Goal: Complete application form: Complete application form

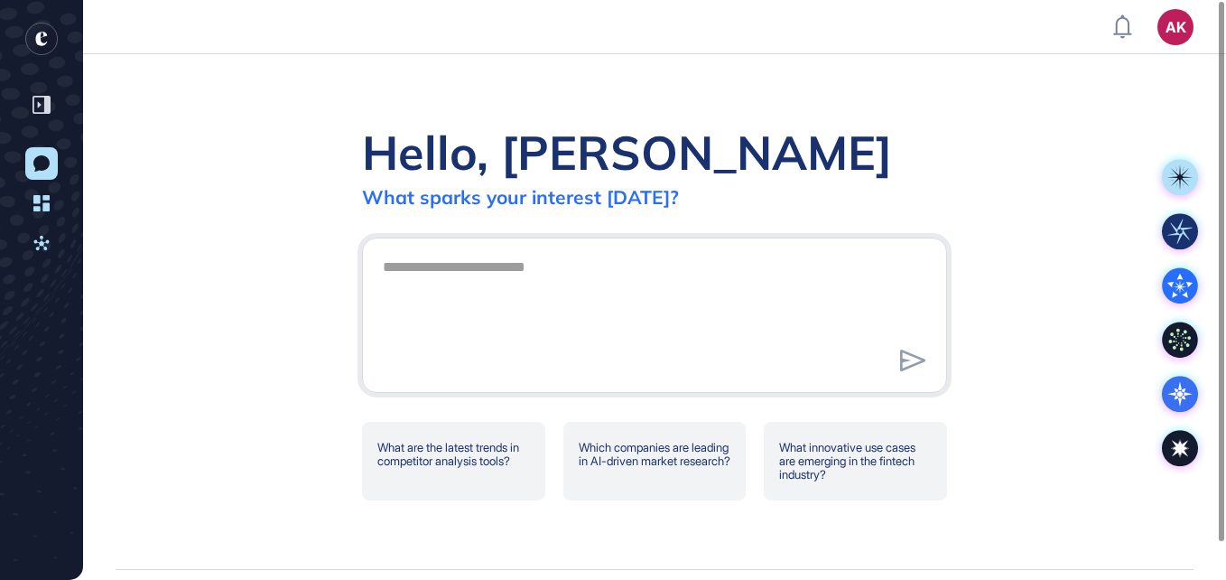
scroll to position [1, 1]
click at [785, 353] on textarea at bounding box center [654, 312] width 565 height 126
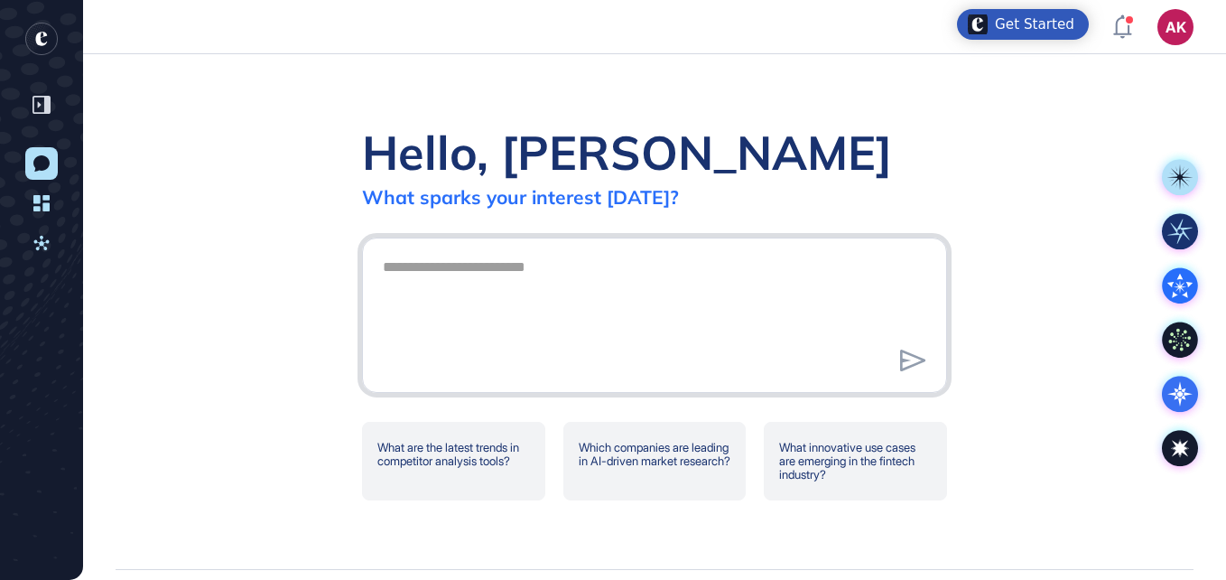
click at [654, 305] on textarea at bounding box center [654, 312] width 565 height 126
click at [667, 254] on textarea at bounding box center [654, 312] width 565 height 126
paste textarea "**********"
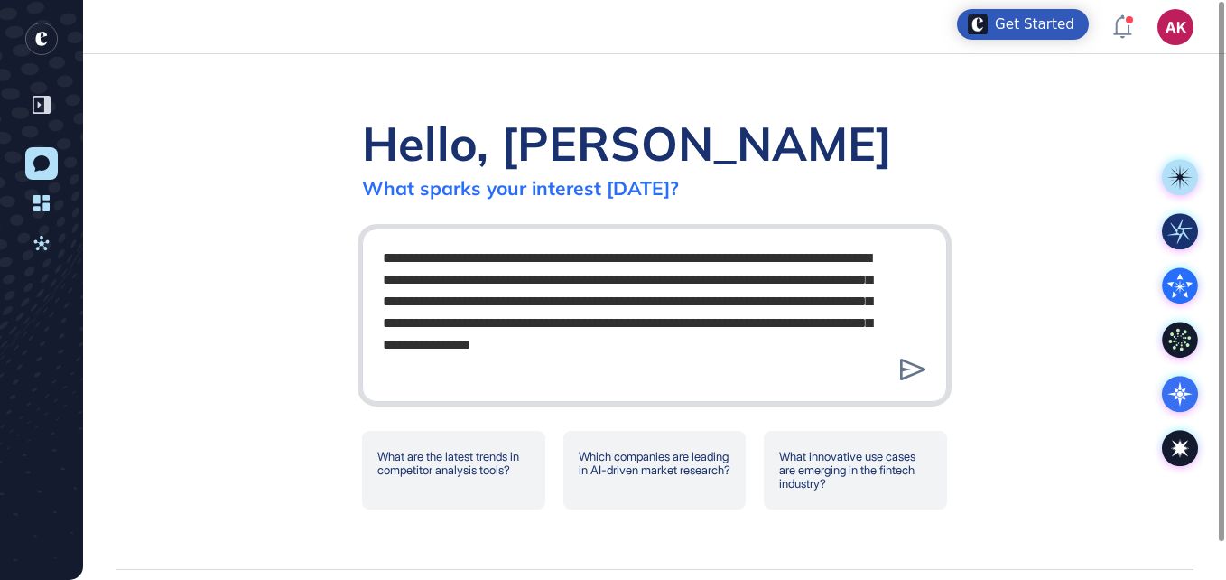
click at [731, 360] on textarea "**********" at bounding box center [654, 312] width 565 height 144
type textarea "**********"
click at [919, 369] on icon at bounding box center [913, 369] width 26 height 22
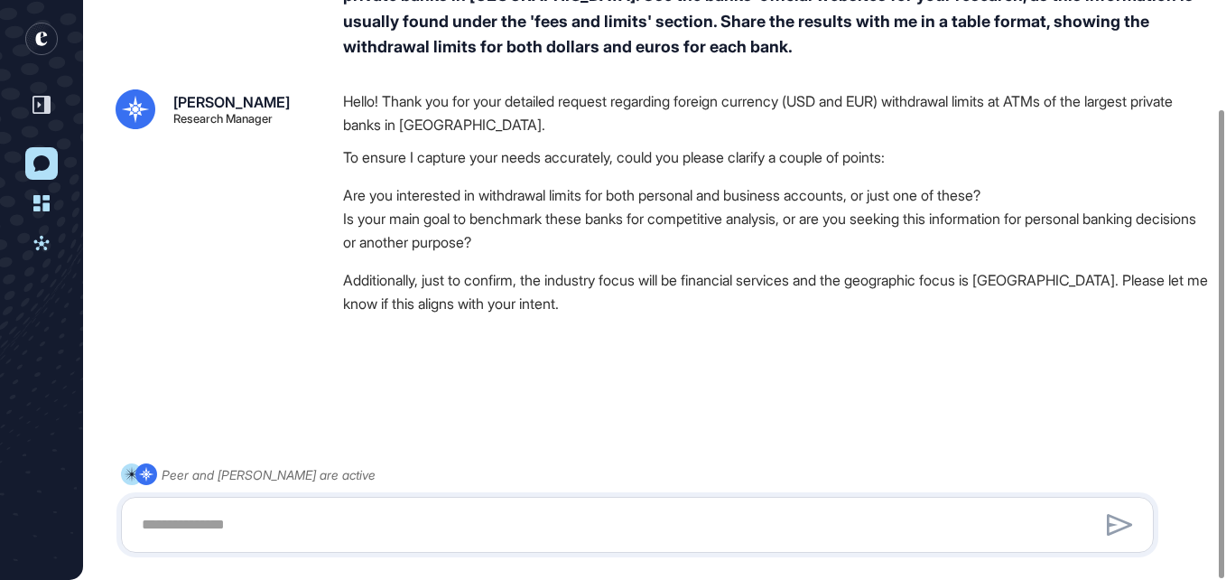
scroll to position [134, 0]
click at [756, 501] on div at bounding box center [637, 524] width 1033 height 56
click at [763, 525] on textarea at bounding box center [637, 524] width 1013 height 36
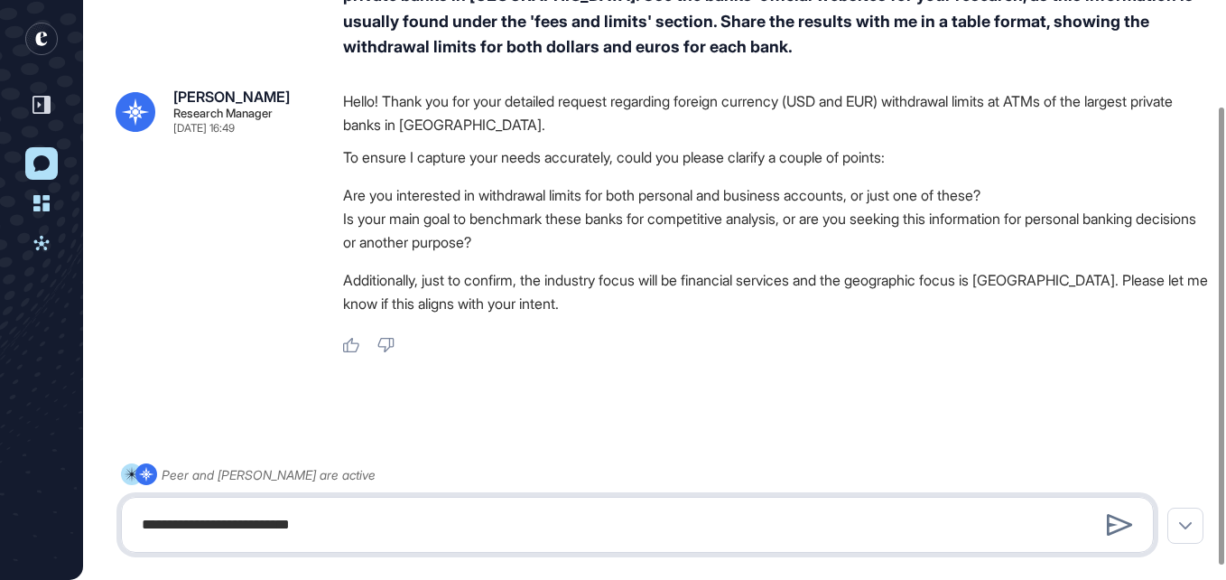
type textarea "**********"
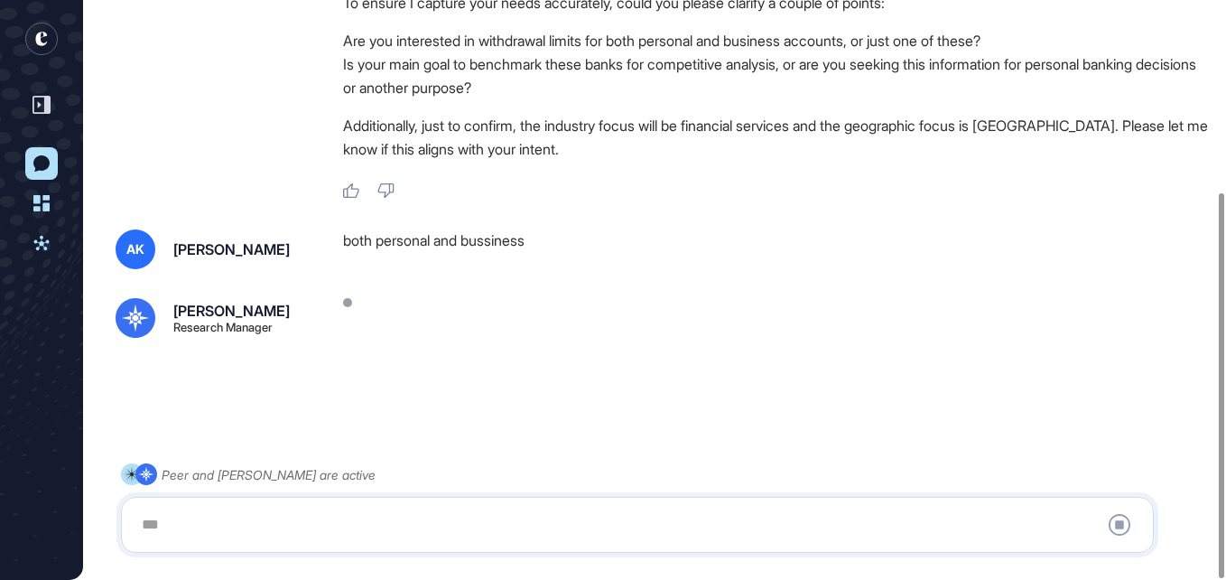
scroll to position [288, 0]
click at [760, 524] on div at bounding box center [637, 524] width 1013 height 36
click at [632, 519] on div at bounding box center [637, 524] width 1013 height 36
click at [623, 539] on div at bounding box center [637, 524] width 1013 height 36
click at [625, 521] on div at bounding box center [637, 524] width 1013 height 36
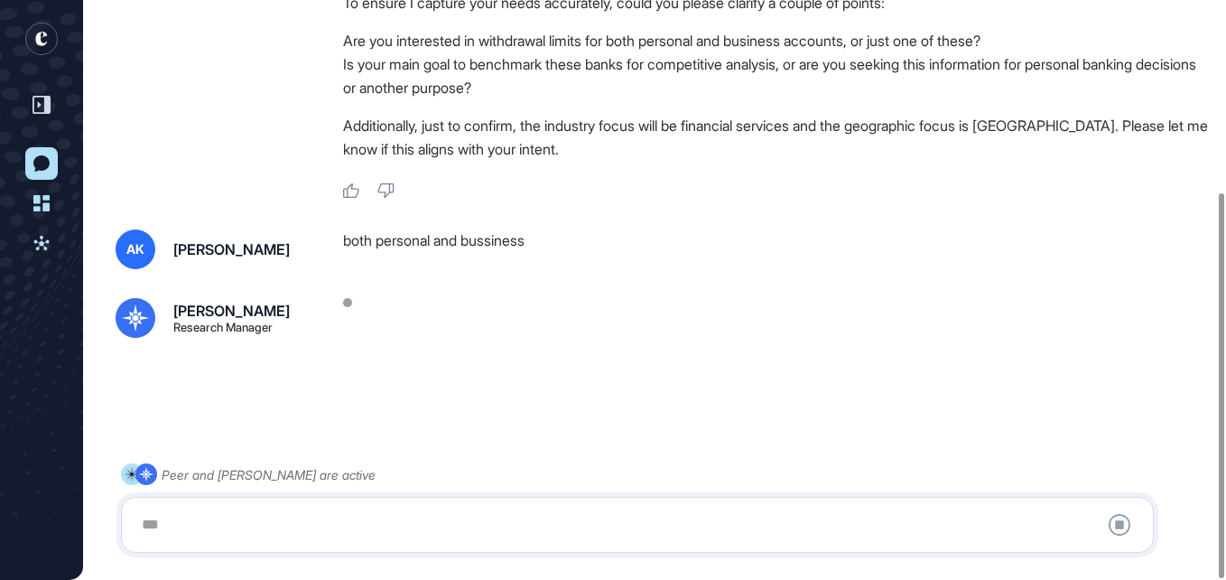
click at [625, 521] on div at bounding box center [637, 524] width 1013 height 36
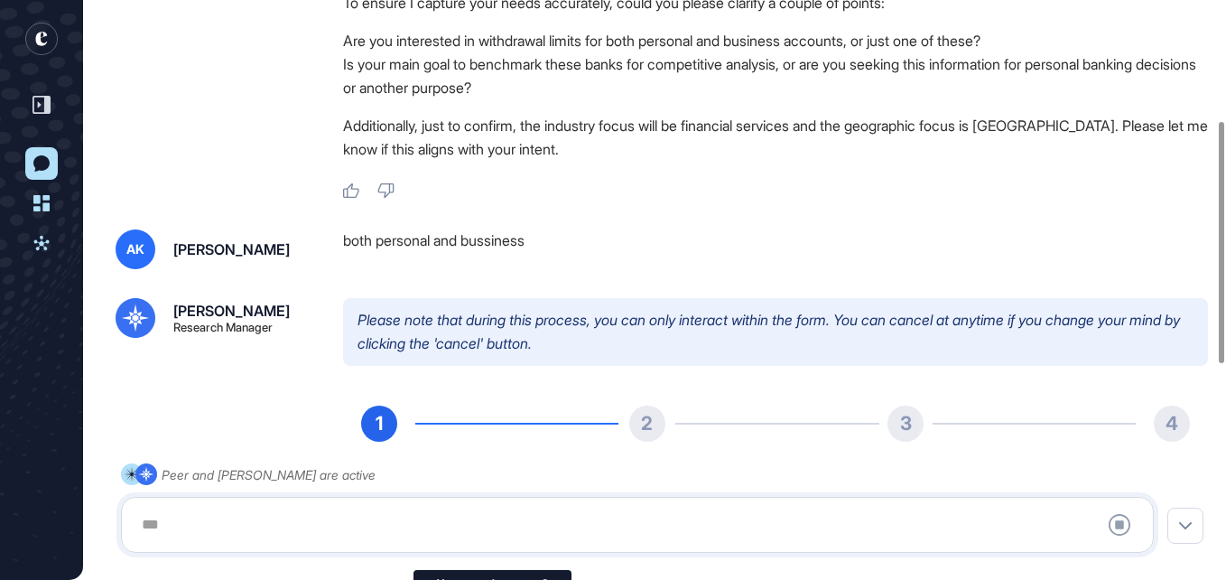
scroll to position [28, 0]
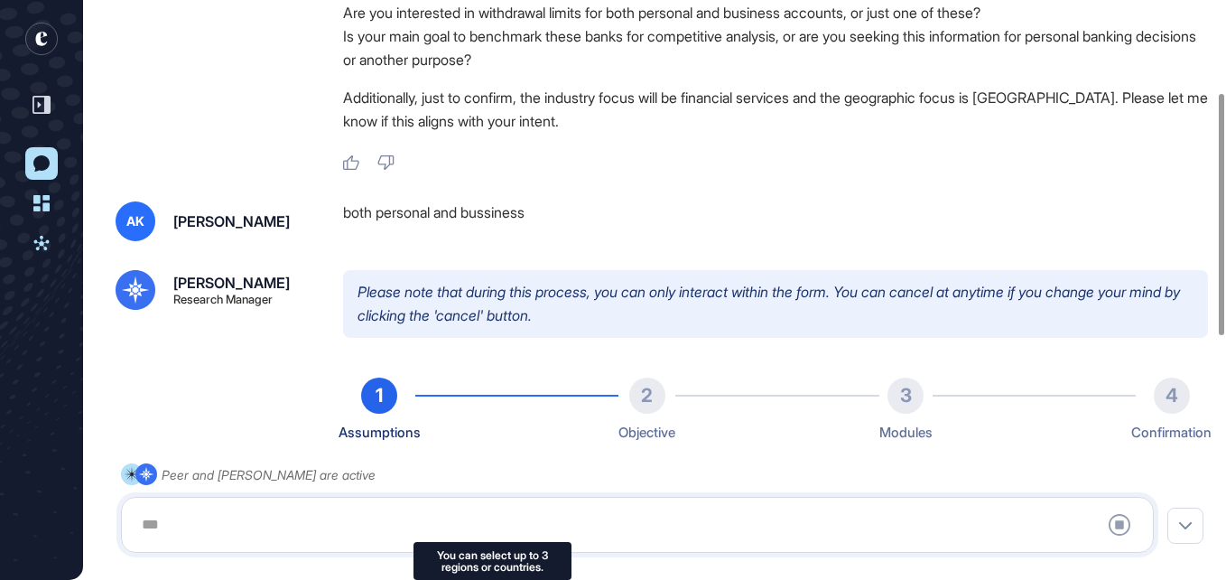
type input "**********"
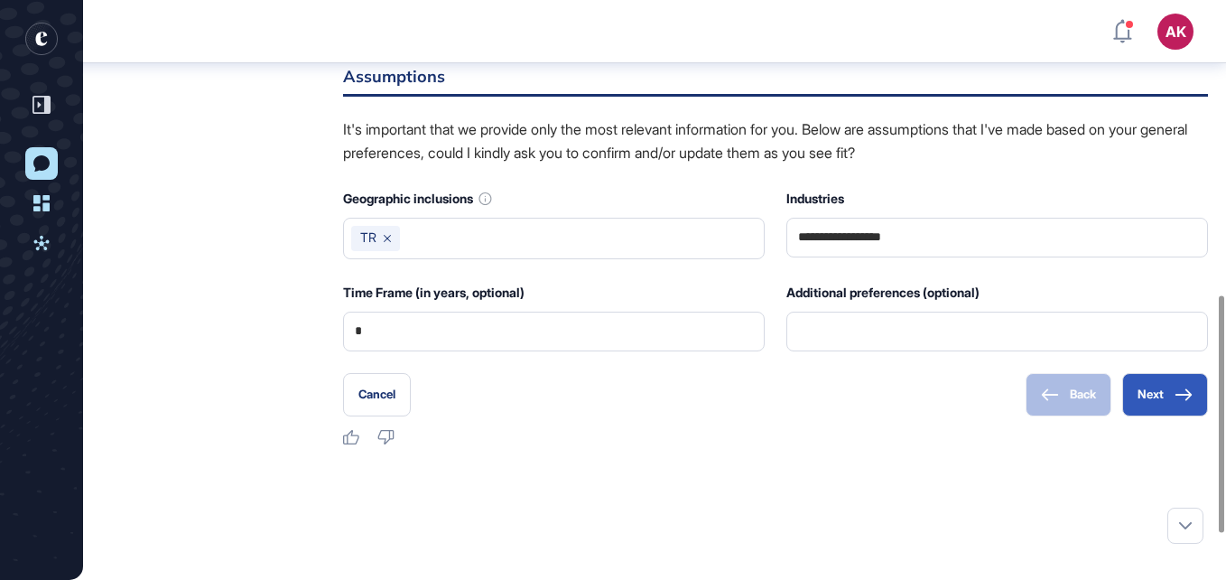
scroll to position [632, 0]
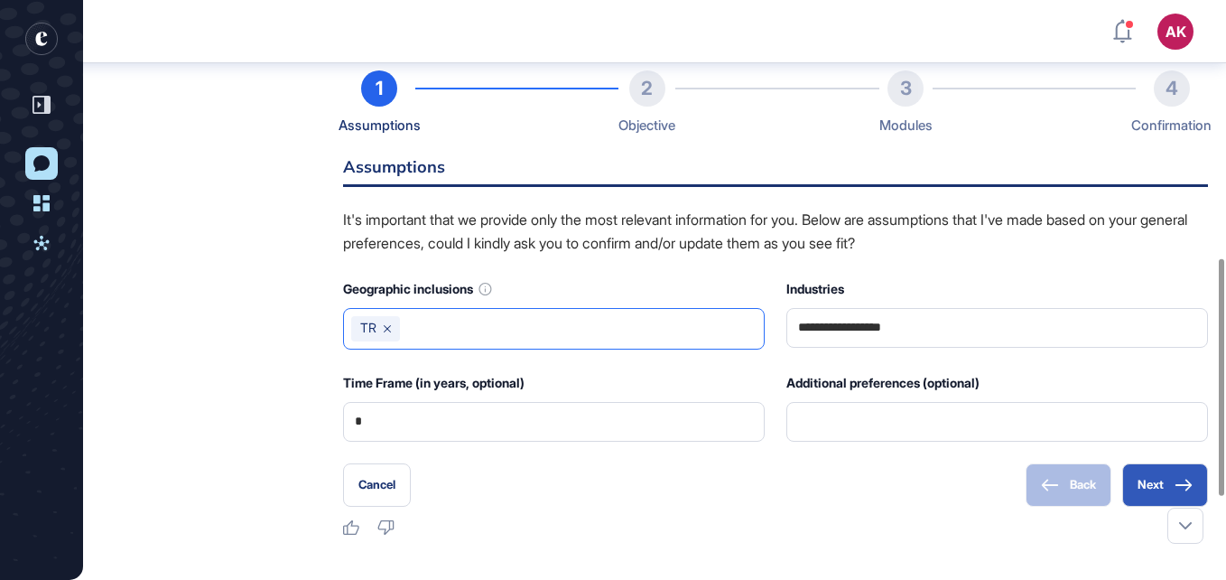
click at [519, 340] on input "text" at bounding box center [581, 328] width 349 height 25
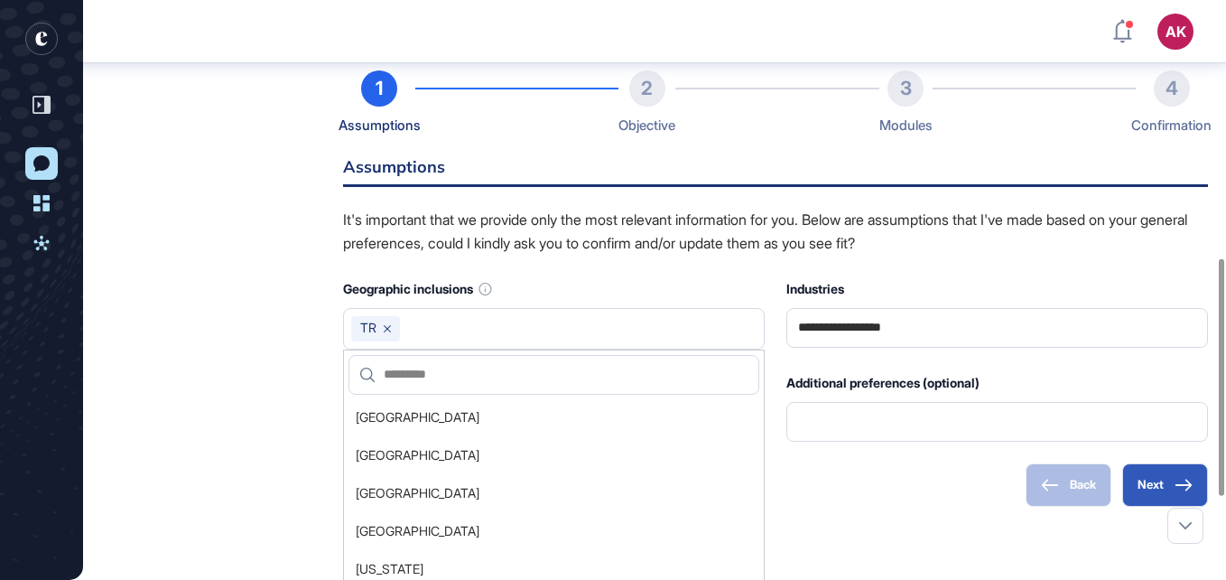
click at [837, 446] on div "1 Assumptions 2 Objective 3 Modules 4 Confirmation Assumptions It's important t…" at bounding box center [775, 287] width 865 height 435
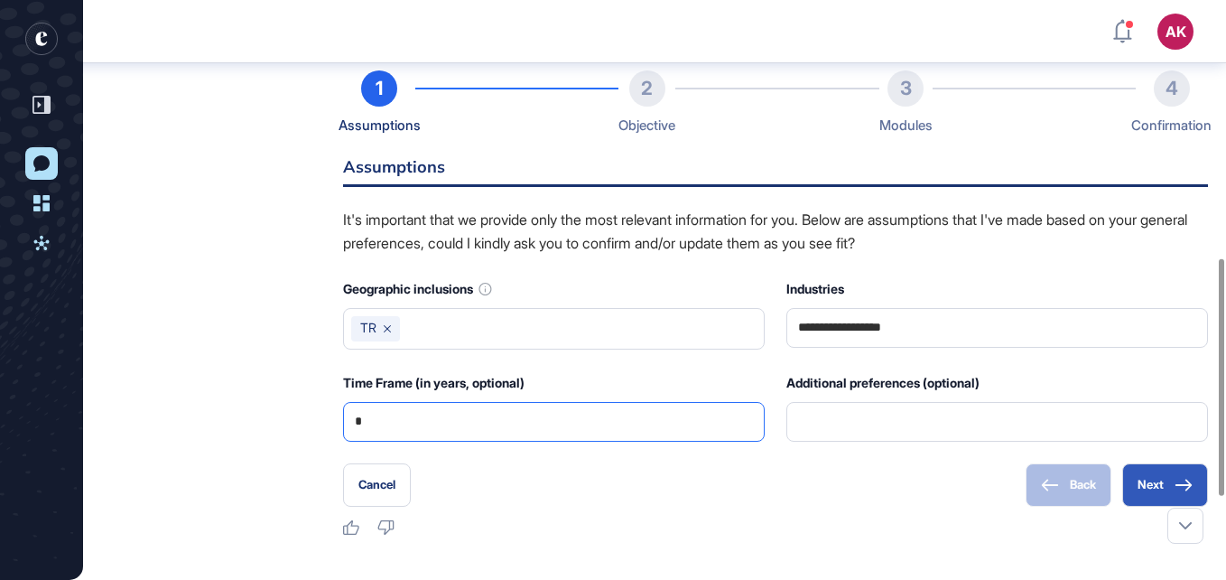
click at [542, 424] on input "*" at bounding box center [554, 422] width 398 height 38
drag, startPoint x: 432, startPoint y: 424, endPoint x: 350, endPoint y: 422, distance: 82.2
click at [350, 422] on div "*" at bounding box center [554, 422] width 422 height 40
type input "*"
click at [559, 485] on div "Cancel Back Next" at bounding box center [775, 484] width 865 height 43
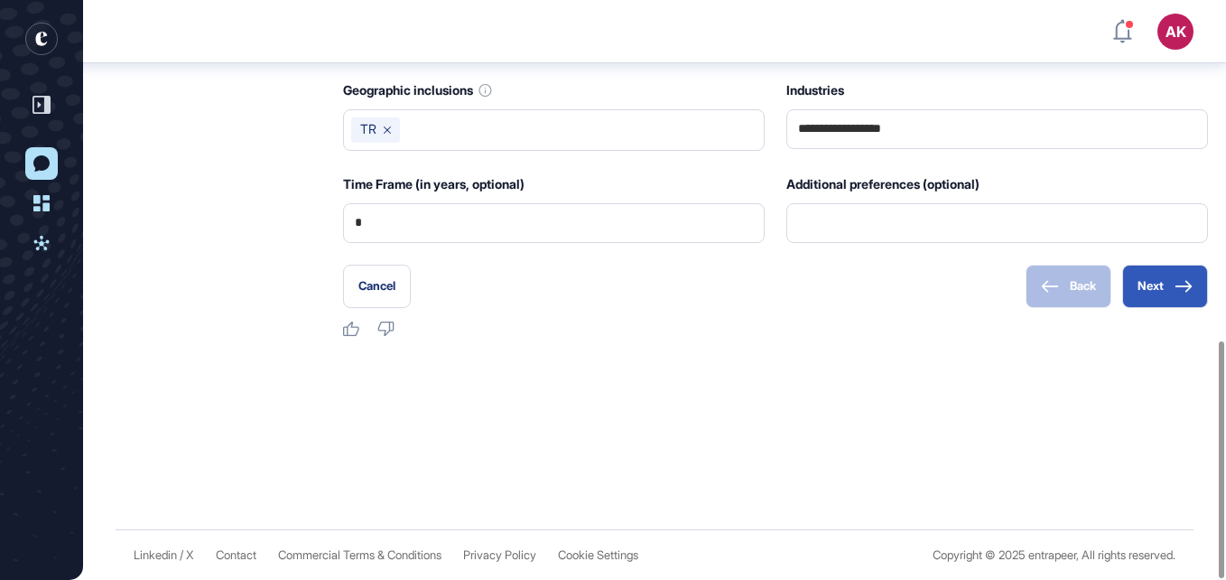
scroll to position [834, 0]
click at [922, 223] on input "text" at bounding box center [997, 223] width 398 height 38
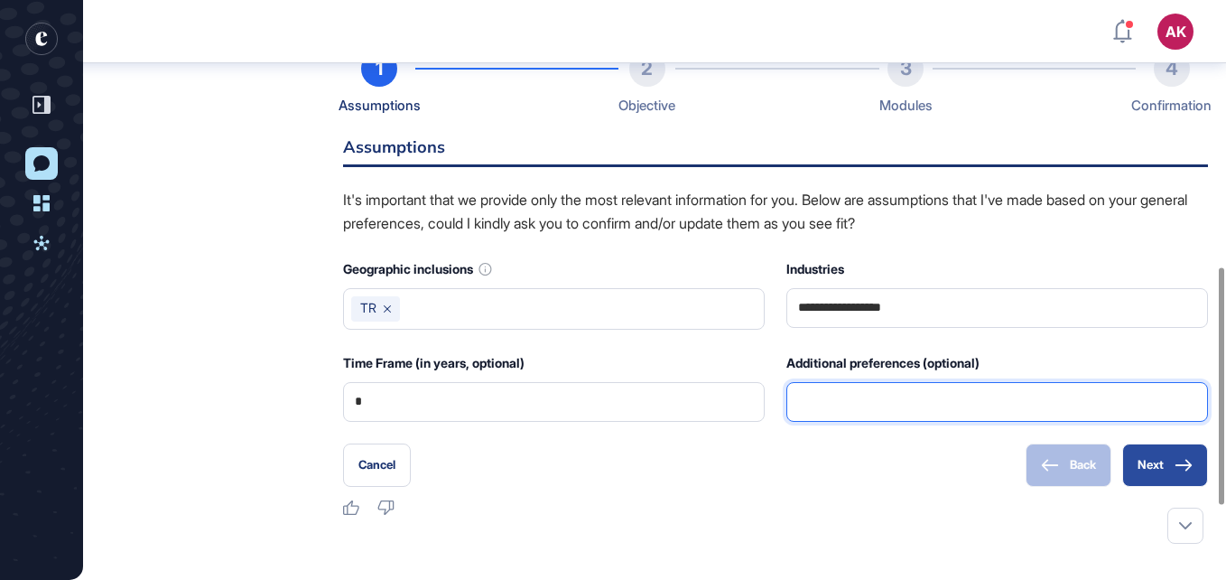
scroll to position [653, 0]
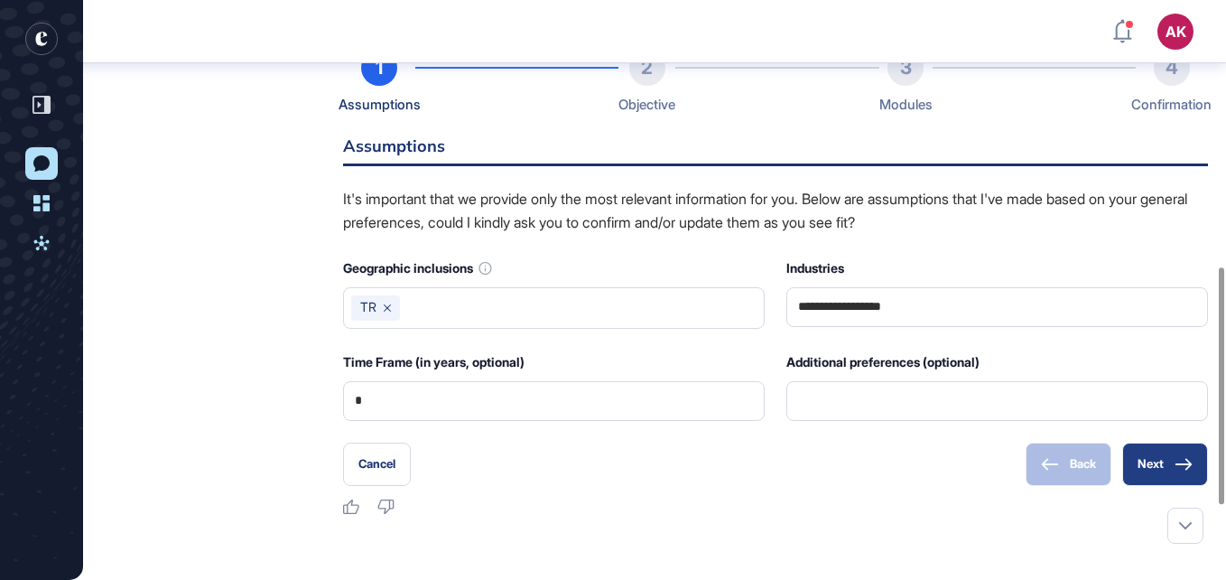
click at [1168, 474] on button "Next" at bounding box center [1165, 463] width 86 height 43
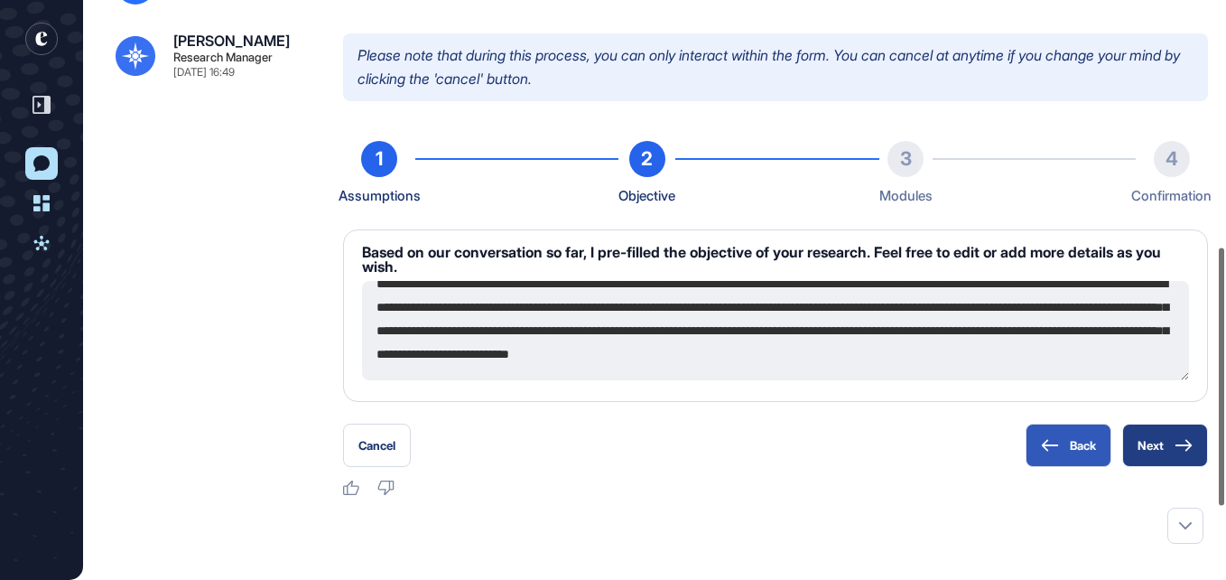
scroll to position [47, 0]
click at [1203, 462] on button "Next" at bounding box center [1165, 444] width 86 height 43
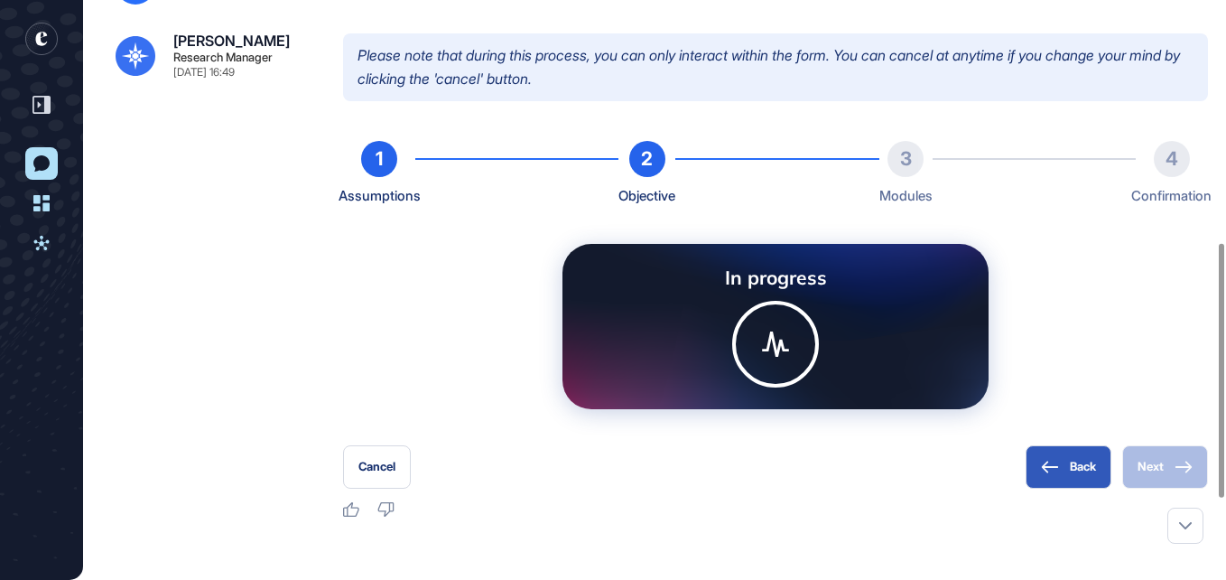
click at [786, 357] on icon at bounding box center [775, 343] width 27 height 25
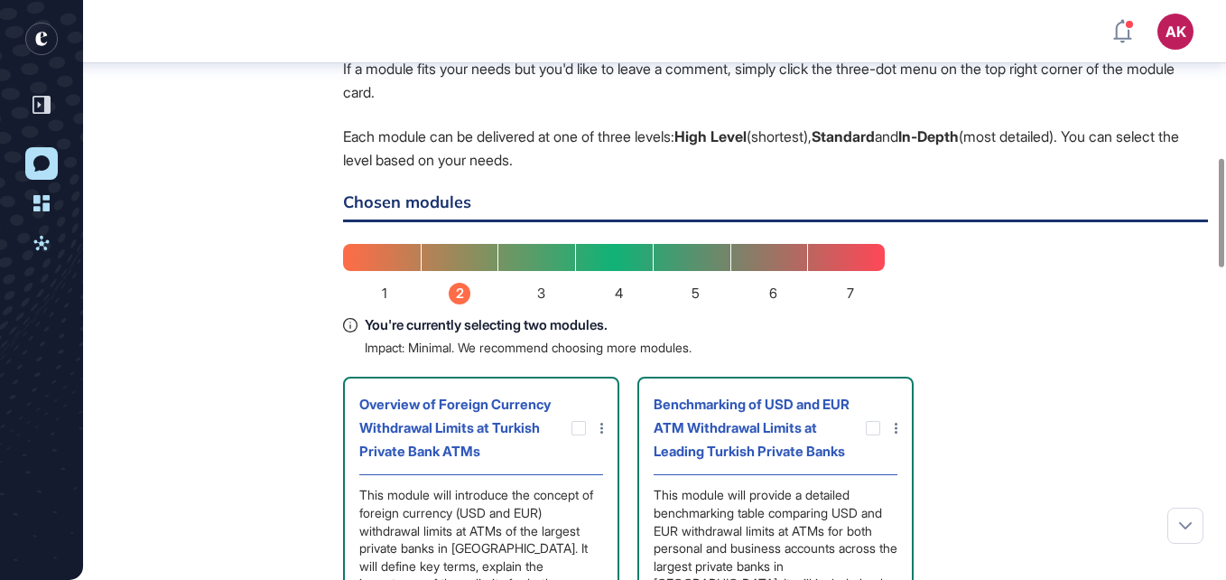
scroll to position [836, 0]
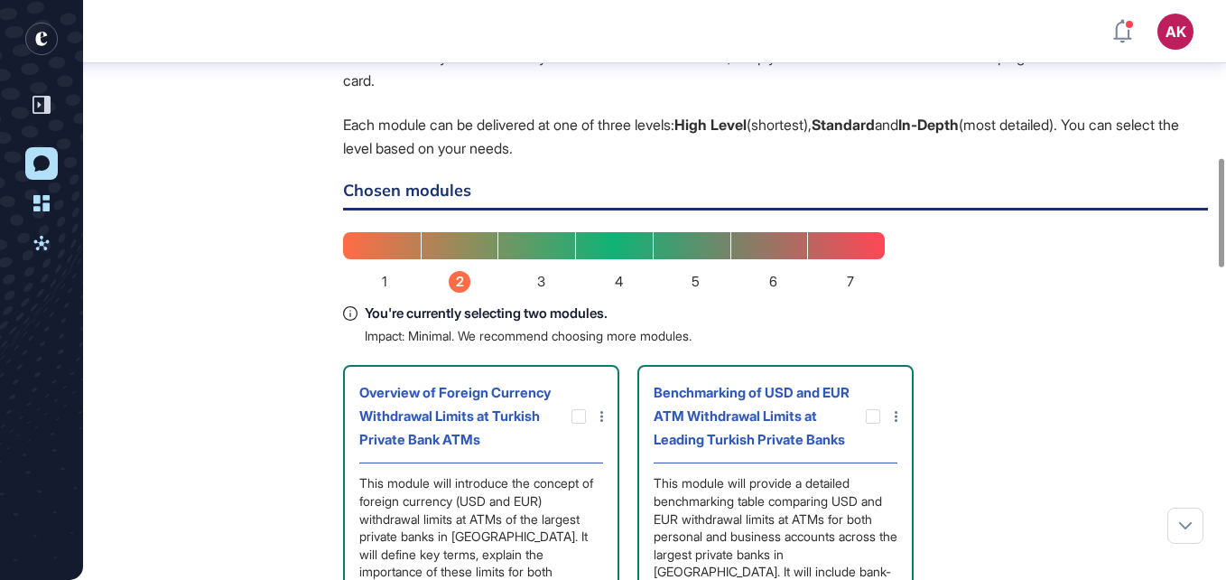
click at [897, 417] on icon at bounding box center [896, 416] width 3 height 11
click at [1011, 379] on div at bounding box center [613, 290] width 1226 height 580
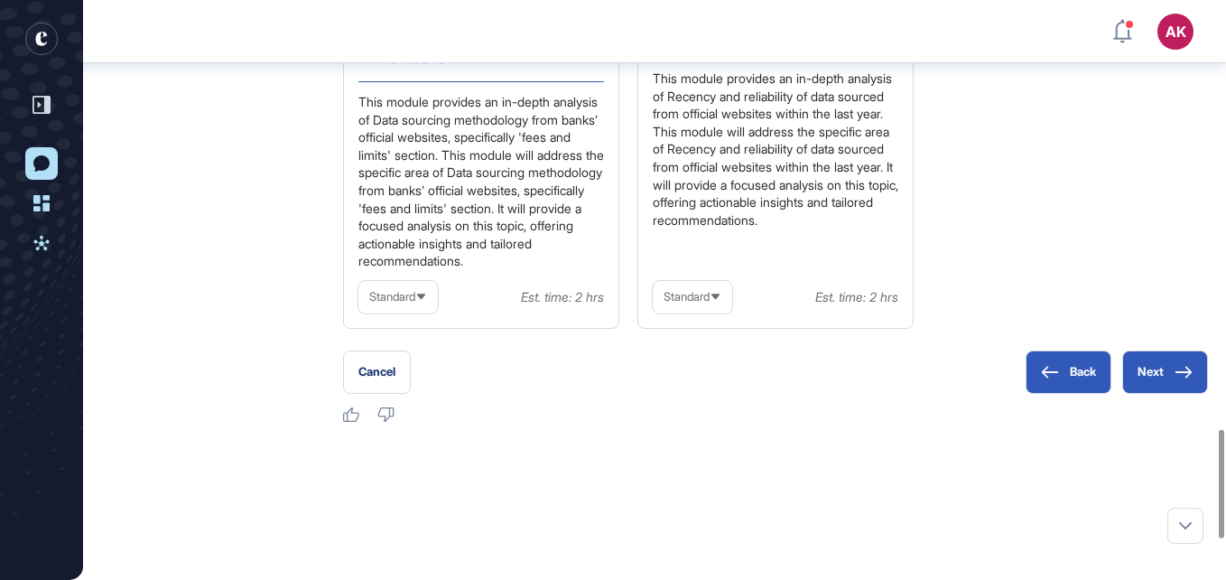
scroll to position [2493, 0]
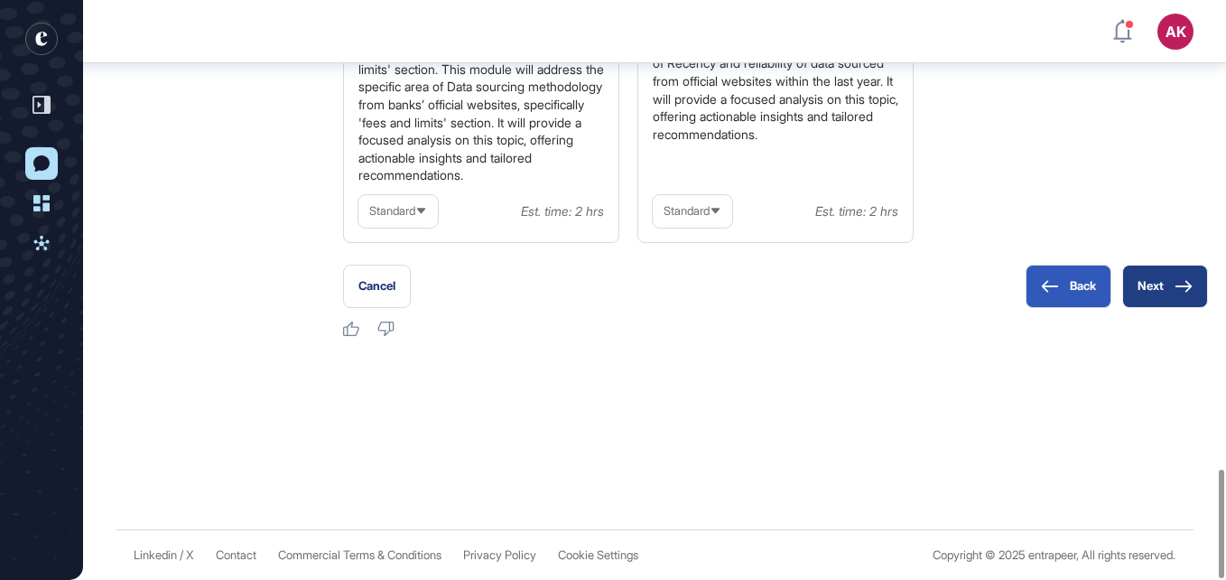
click at [1165, 284] on button "Next" at bounding box center [1165, 285] width 86 height 43
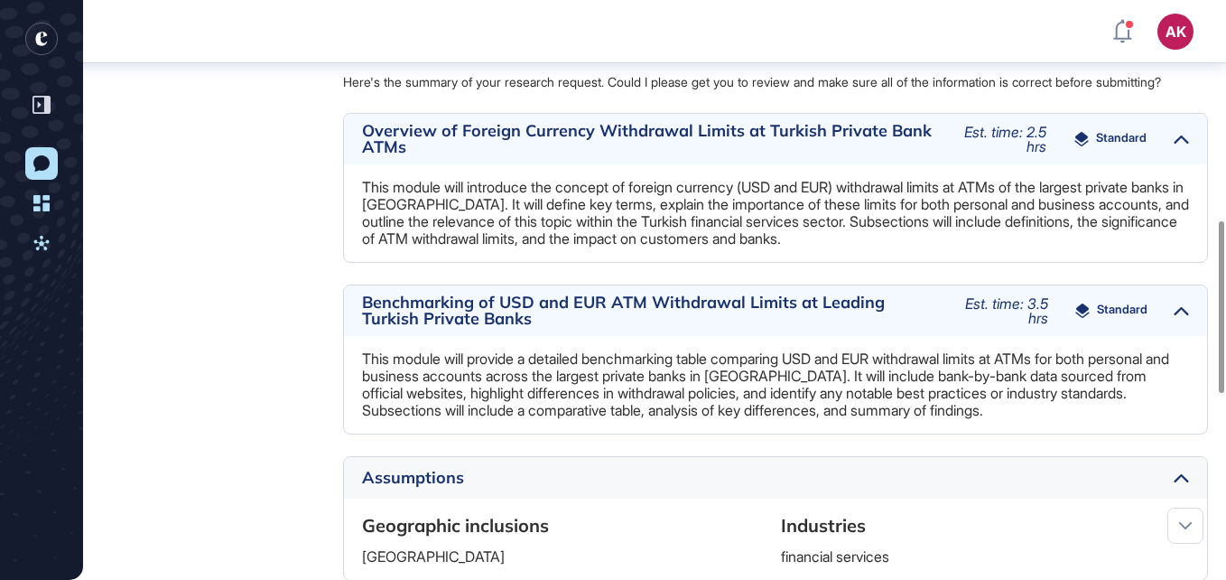
scroll to position [717, 0]
click at [1120, 138] on span "Standard" at bounding box center [1121, 140] width 51 height 14
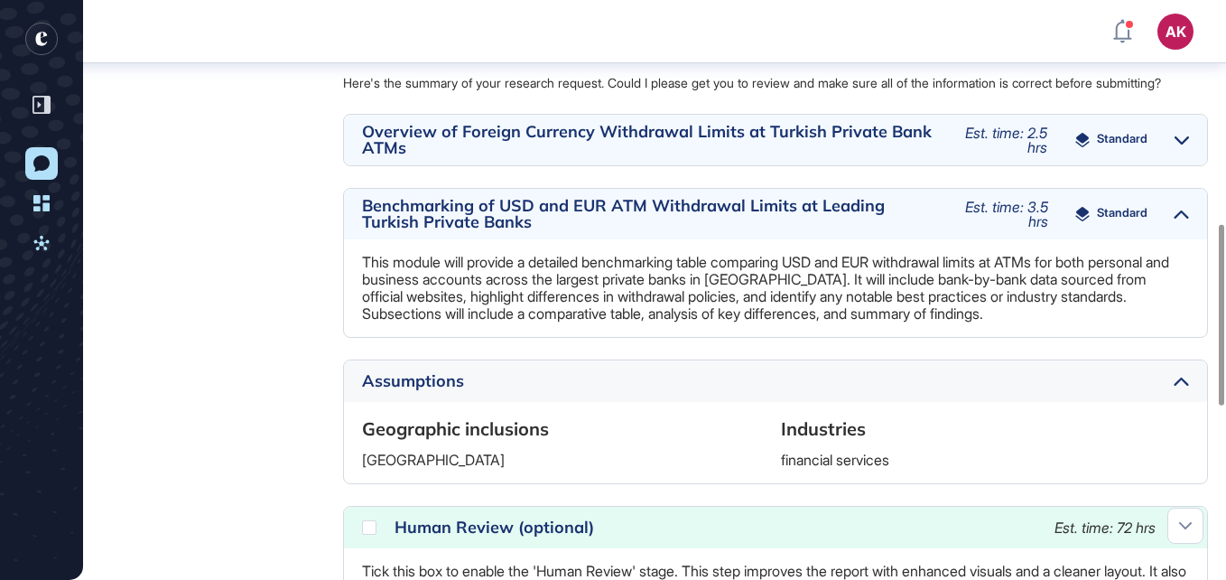
click at [1120, 138] on span "Standard" at bounding box center [1122, 140] width 51 height 14
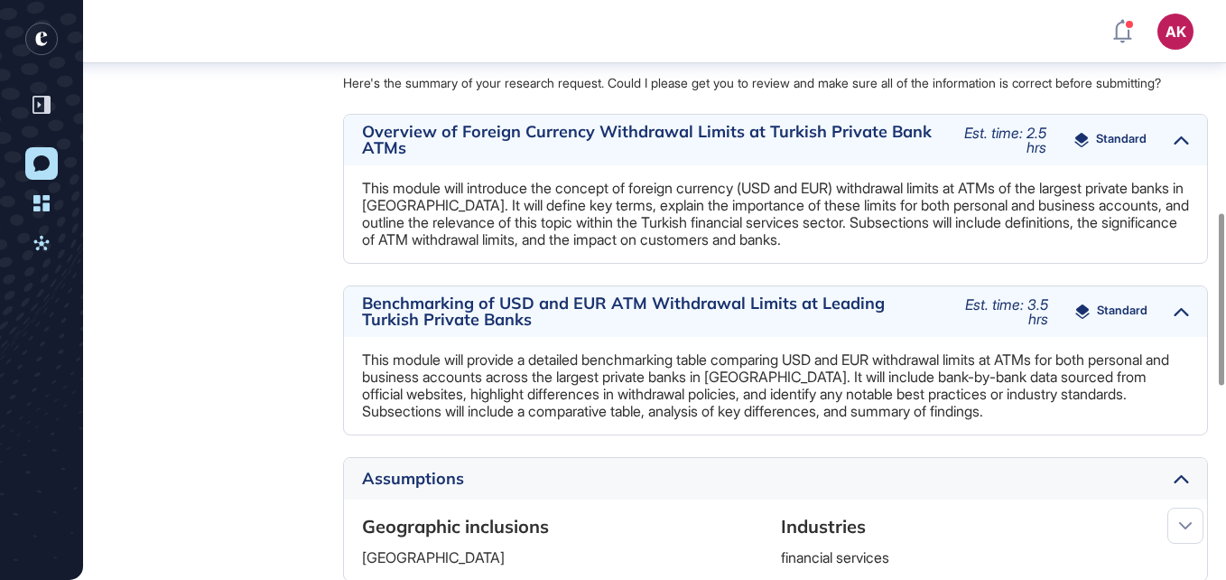
click at [1120, 138] on span "Standard" at bounding box center [1121, 140] width 51 height 14
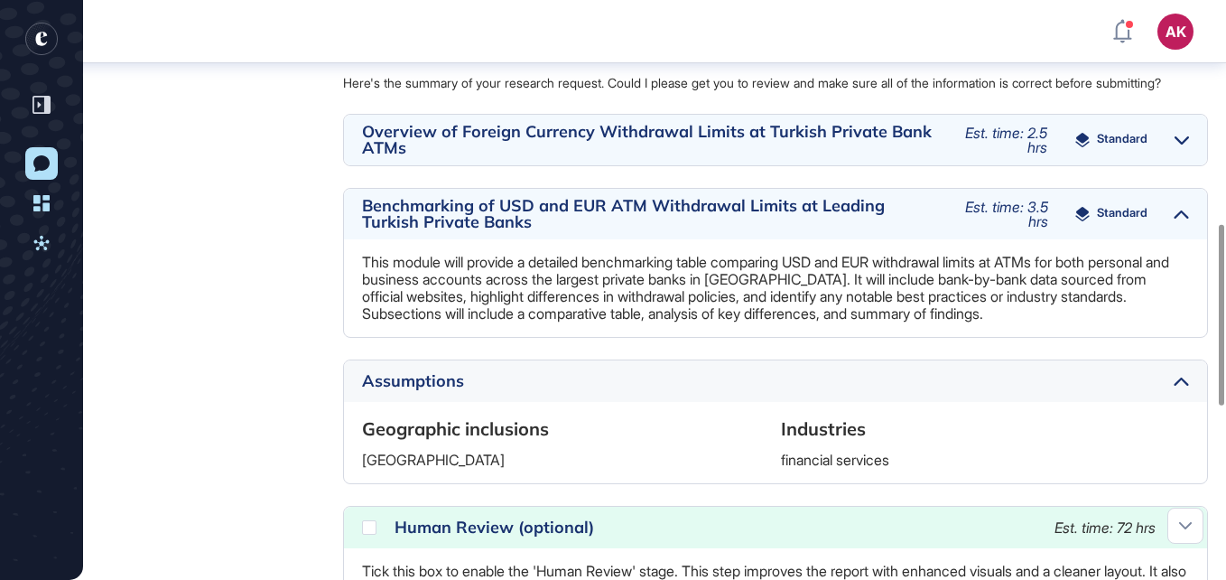
click at [1145, 211] on span "Standard" at bounding box center [1122, 214] width 51 height 14
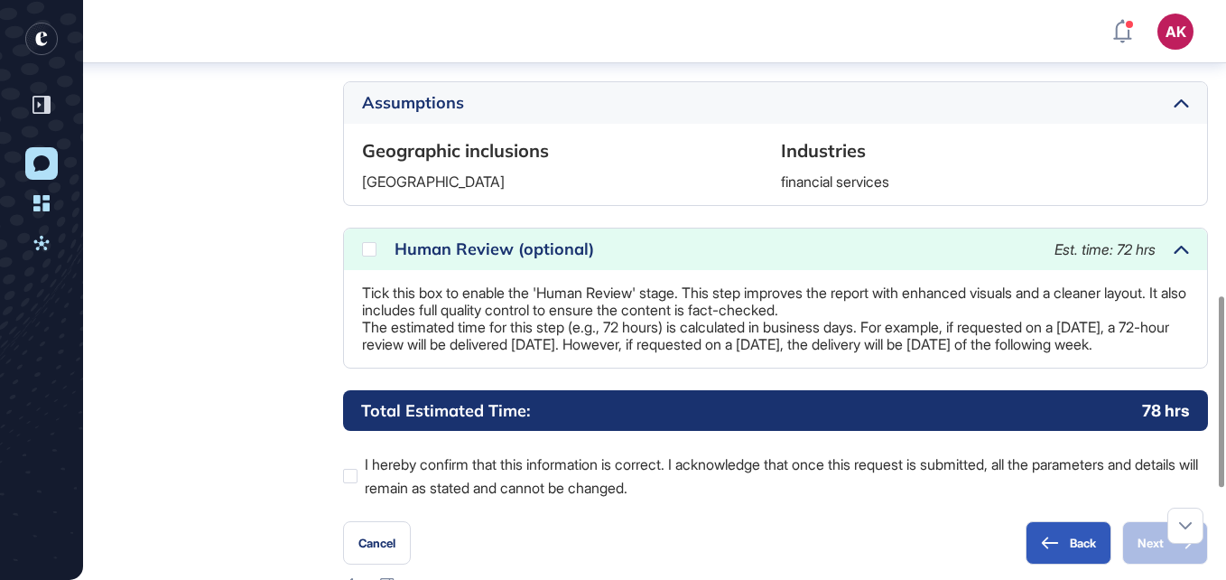
scroll to position [988, 0]
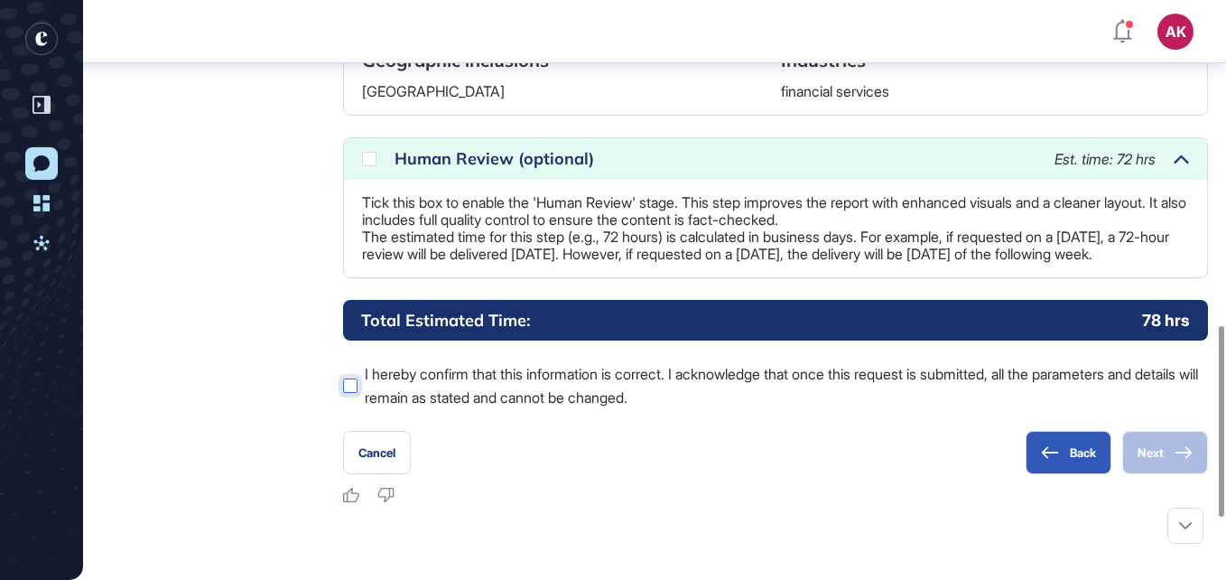
click at [557, 394] on label "I hereby confirm that this information is correct. I acknowledge that once this…" at bounding box center [775, 385] width 865 height 47
click at [366, 166] on div at bounding box center [369, 159] width 14 height 14
click at [1168, 466] on button "Next" at bounding box center [1165, 452] width 86 height 43
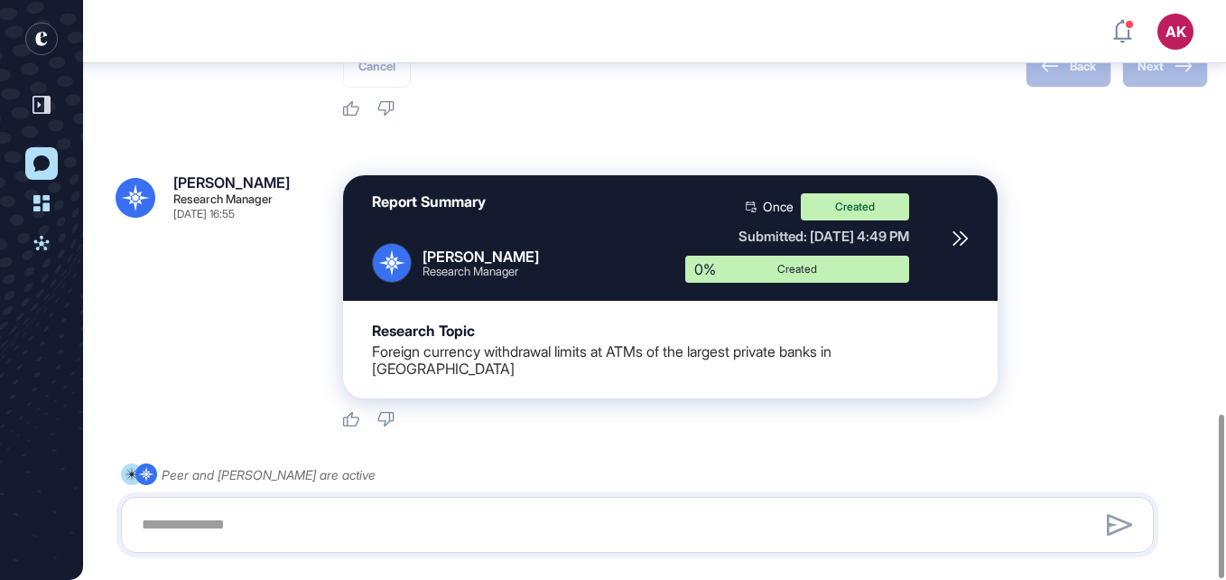
scroll to position [1469, 0]
